Goal: Information Seeking & Learning: Learn about a topic

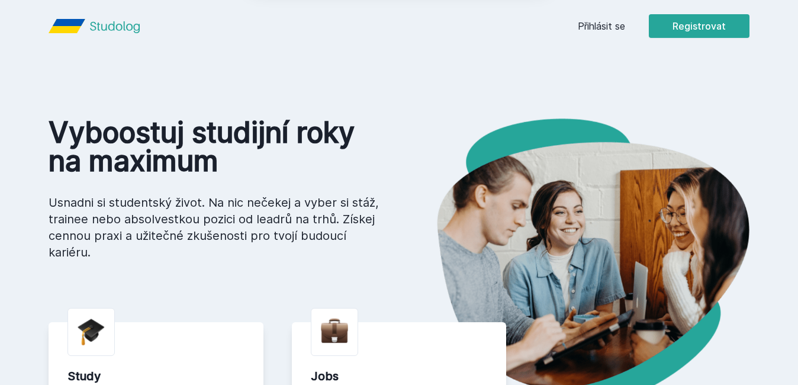
click at [605, 26] on div "[PERSON_NAME] dostávat tipy ohledně studia, nových testů, hodnocení učitelů a p…" at bounding box center [399, 52] width 798 height 105
click at [397, 80] on button "Ne" at bounding box center [401, 77] width 43 height 30
click at [611, 29] on link "Přihlásit se" at bounding box center [601, 26] width 47 height 14
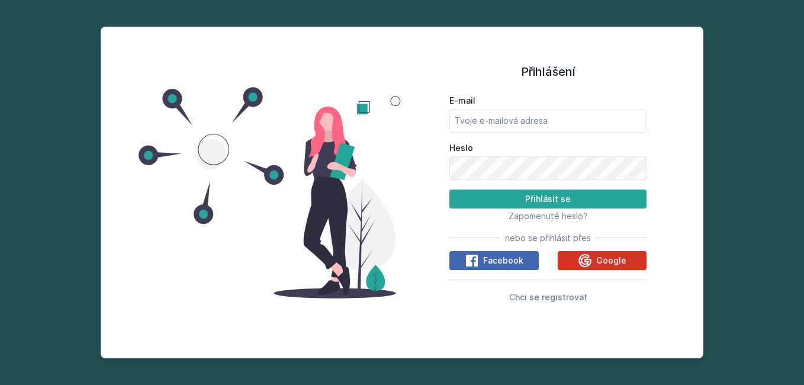
click at [590, 262] on icon at bounding box center [585, 259] width 13 height 13
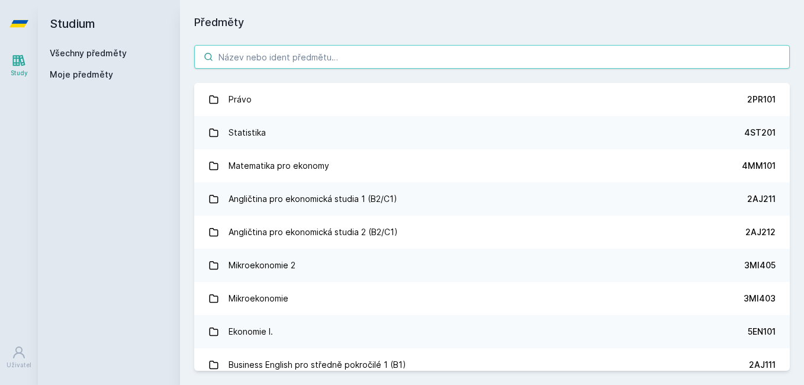
click at [353, 56] on input "search" at bounding box center [492, 57] width 596 height 24
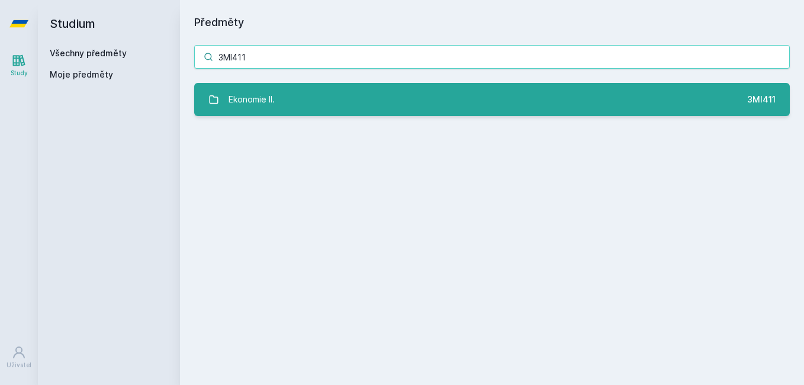
type input "3MI411"
click at [295, 97] on link "Ekonomie II. 3MI411" at bounding box center [492, 99] width 596 height 33
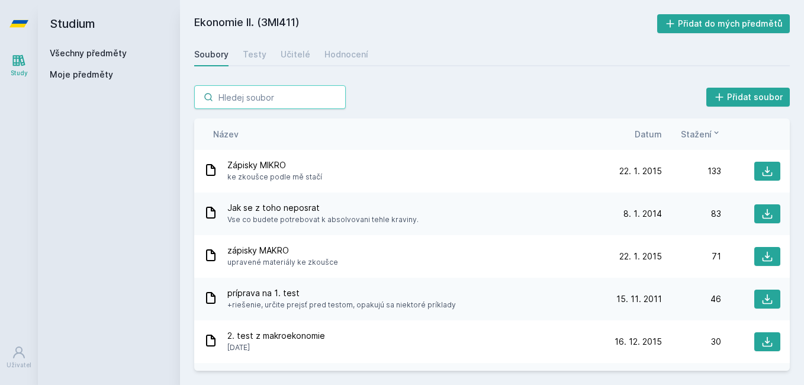
click at [285, 95] on input "search" at bounding box center [270, 97] width 152 height 24
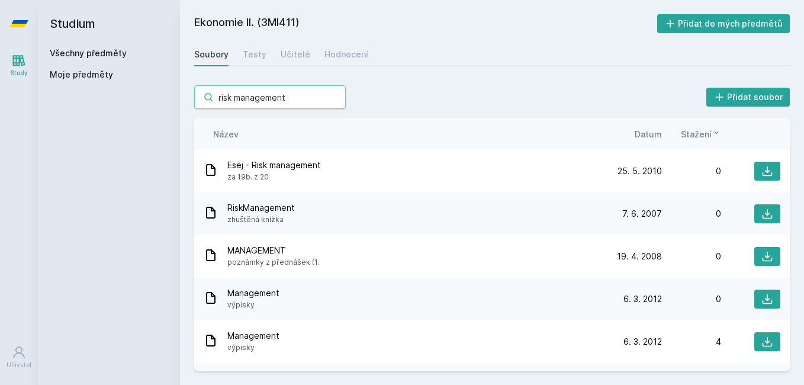
type input "risk management"
click at [74, 23] on h2 "Studium" at bounding box center [109, 23] width 118 height 47
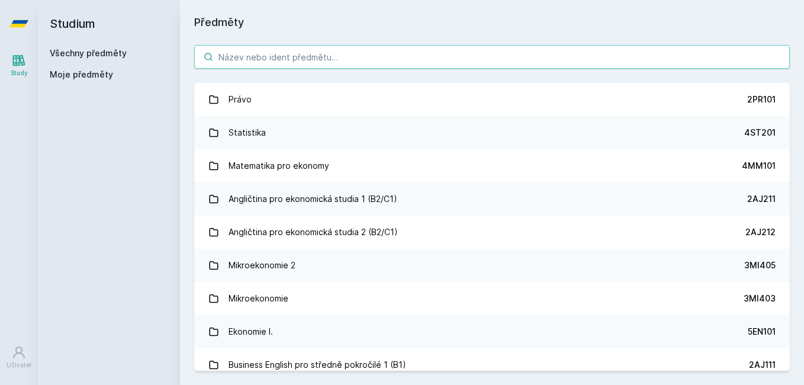
click at [282, 52] on input "search" at bounding box center [492, 57] width 596 height 24
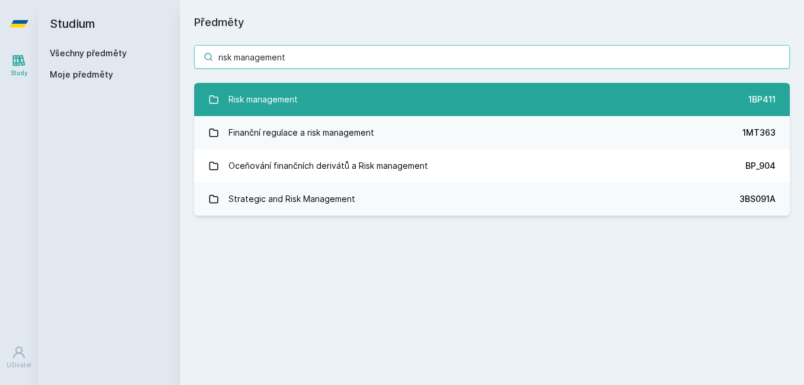
type input "risk management"
click at [281, 96] on div "Risk management" at bounding box center [263, 100] width 69 height 24
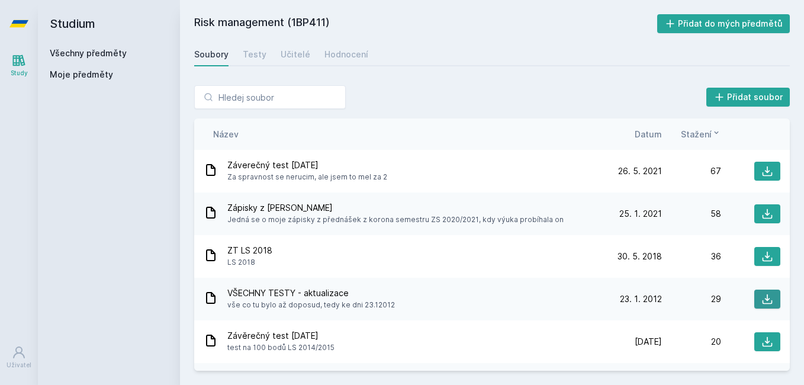
click at [763, 298] on icon at bounding box center [768, 299] width 10 height 10
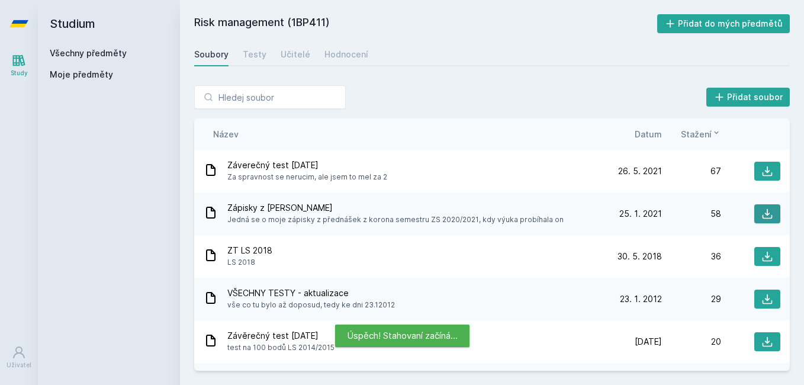
click at [766, 219] on icon at bounding box center [768, 214] width 12 height 12
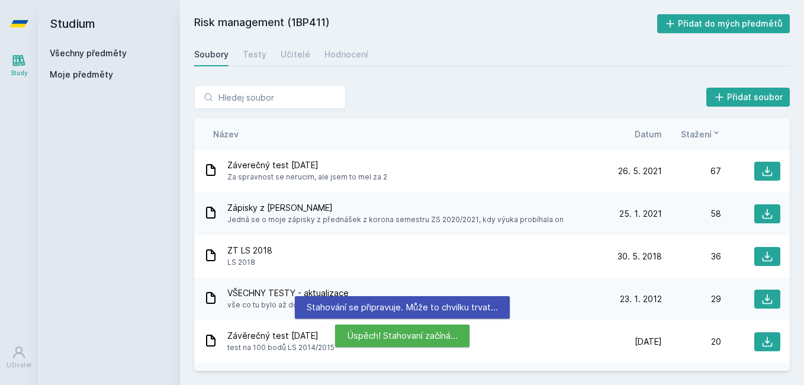
click at [463, 17] on h2 "Risk management (1BP411)" at bounding box center [425, 23] width 463 height 19
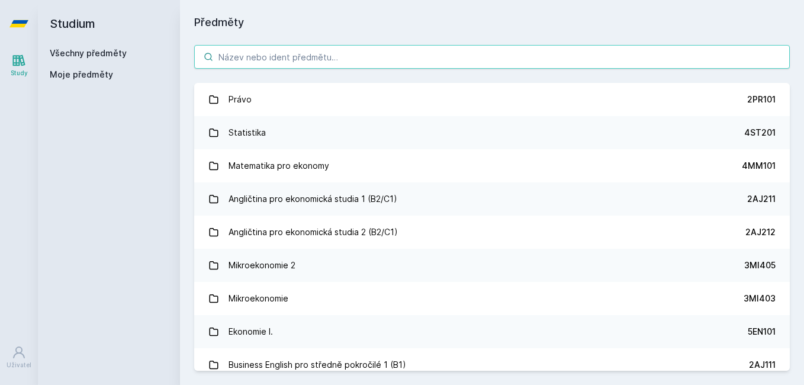
click at [282, 56] on input "search" at bounding box center [492, 57] width 596 height 24
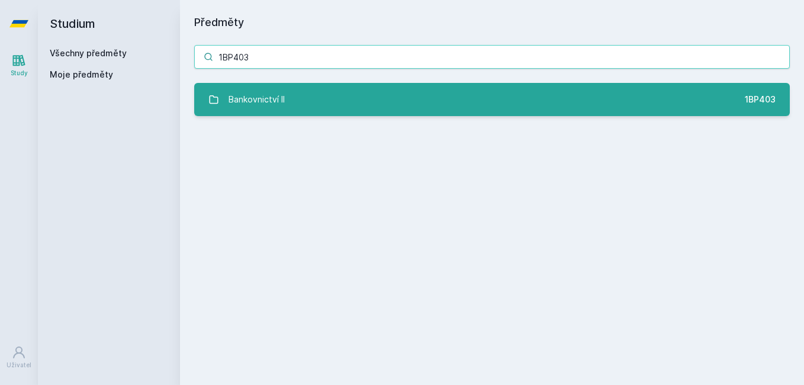
type input "1BP403"
click at [276, 109] on div "Bankovnictví II" at bounding box center [257, 100] width 56 height 24
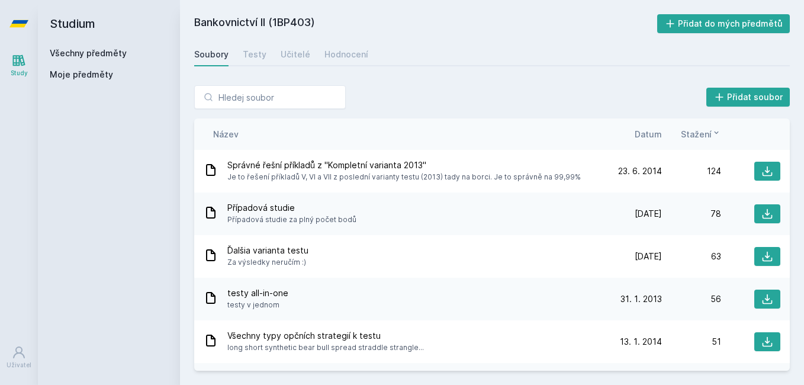
click at [476, 79] on div "Přidat soubor Řazení: Název Datum Stažení Název Datum Stažení Správné řešní pří…" at bounding box center [492, 228] width 624 height 314
